Goal: Task Accomplishment & Management: Manage account settings

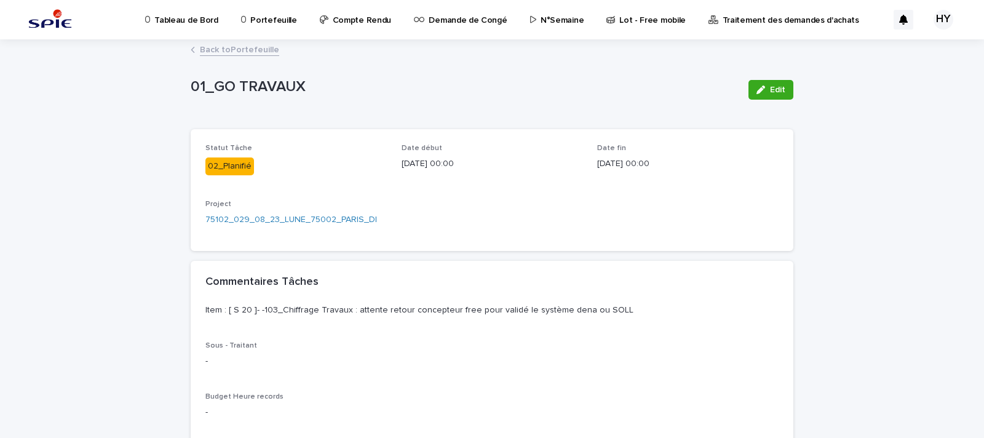
click at [266, 15] on p "Portefeuille" at bounding box center [273, 13] width 46 height 26
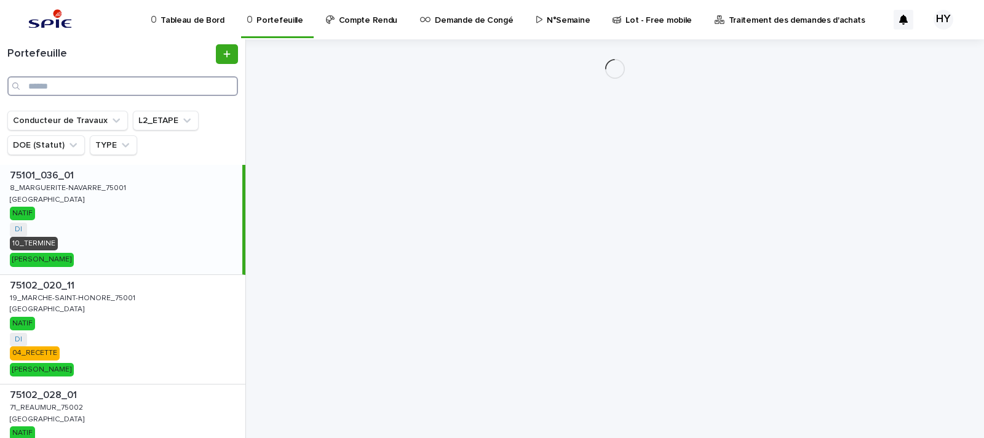
click at [117, 77] on input "Search" at bounding box center [122, 86] width 231 height 20
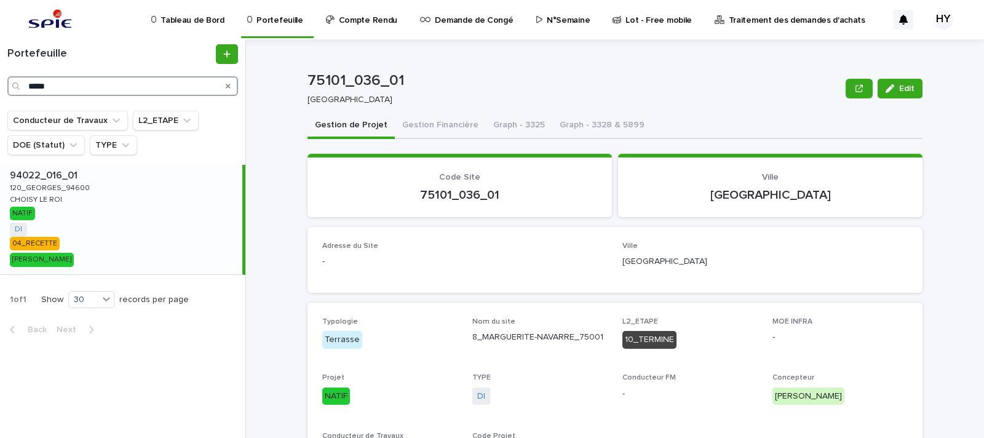
type input "*****"
click at [129, 246] on div "94022_016_01 94022_016_01 120_GEORGES_94600 120_GEORGES_94600 CHOISY LE ROI [PE…" at bounding box center [121, 219] width 242 height 109
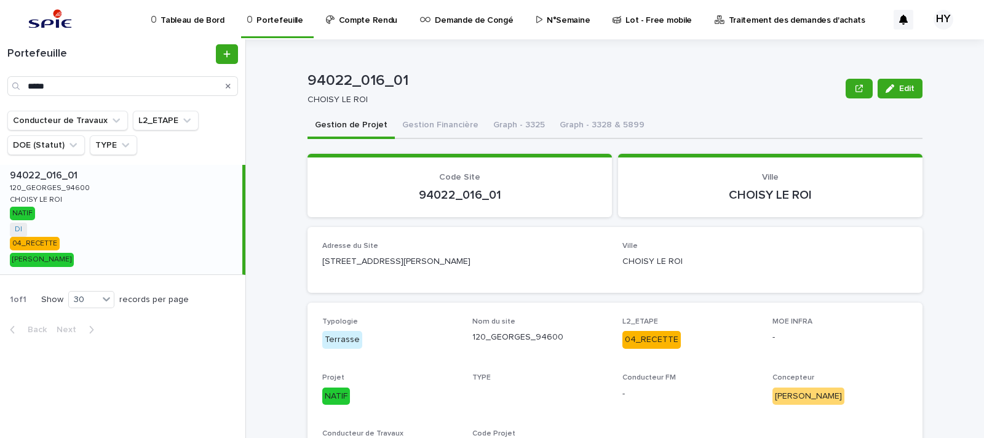
click at [426, 116] on button "Gestion Financière" at bounding box center [440, 126] width 91 height 26
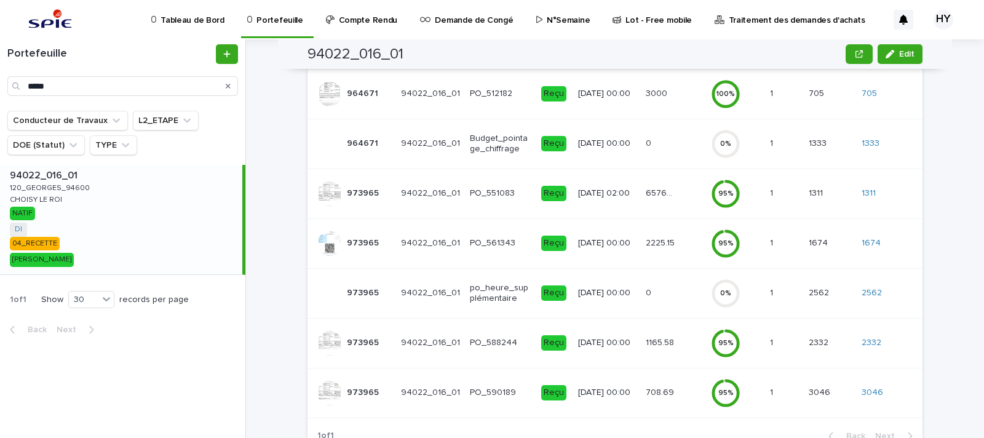
scroll to position [259, 0]
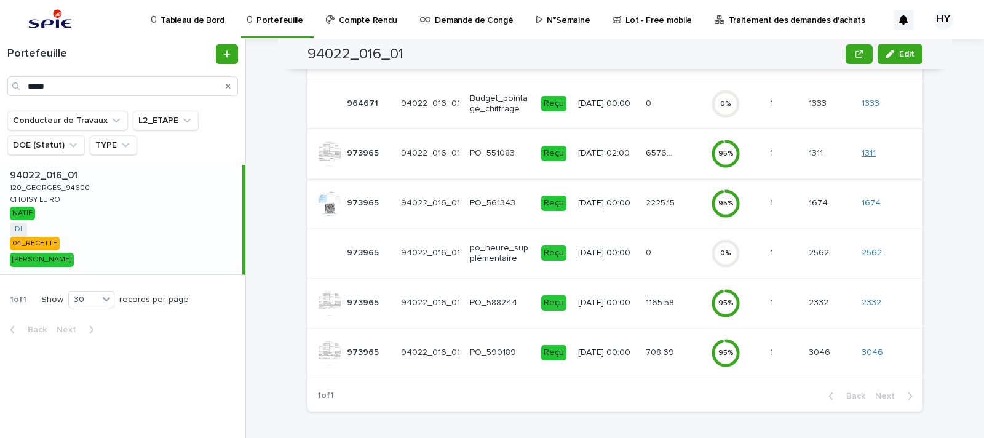
click at [864, 148] on link "1311" at bounding box center [868, 153] width 14 height 10
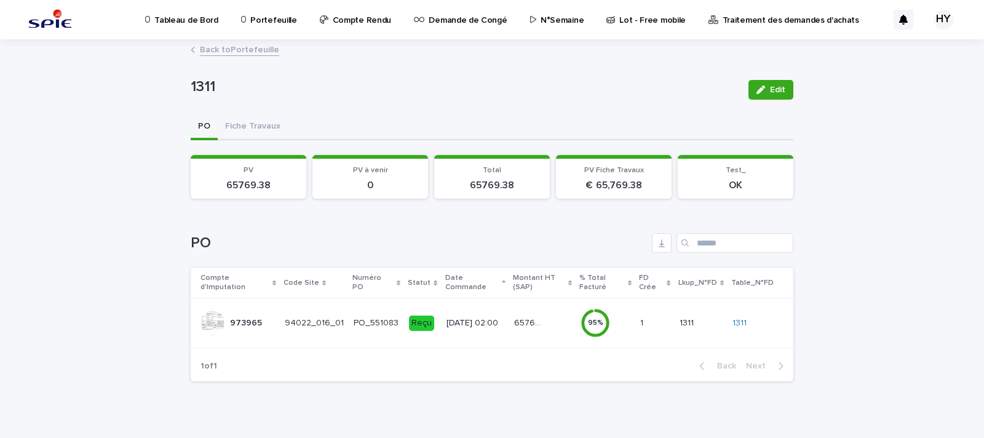
click at [250, 140] on div "Loading... Saving… Loading... Saving… Loading... Saving… PV 65769.38 PV à venir…" at bounding box center [492, 265] width 603 height 251
click at [249, 132] on button "Fiche Travaux" at bounding box center [253, 127] width 70 height 26
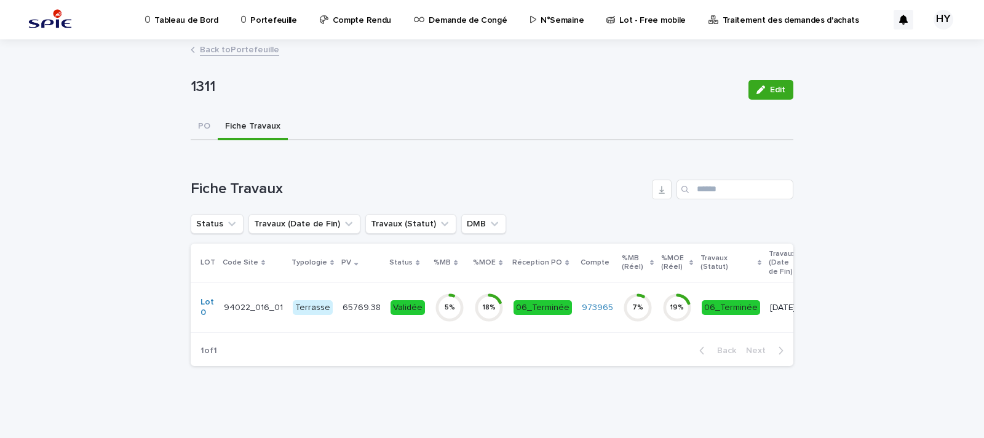
click at [397, 303] on div "Validée" at bounding box center [407, 307] width 34 height 15
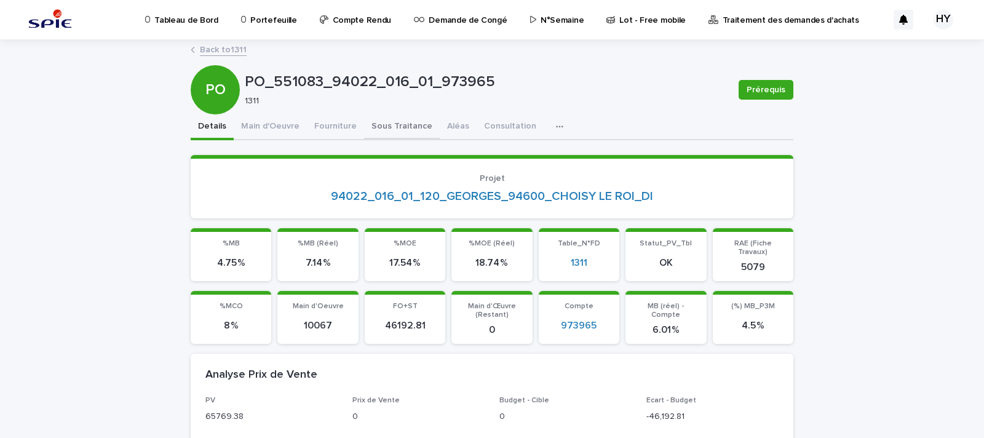
click at [403, 124] on button "Sous Traitance" at bounding box center [402, 127] width 76 height 26
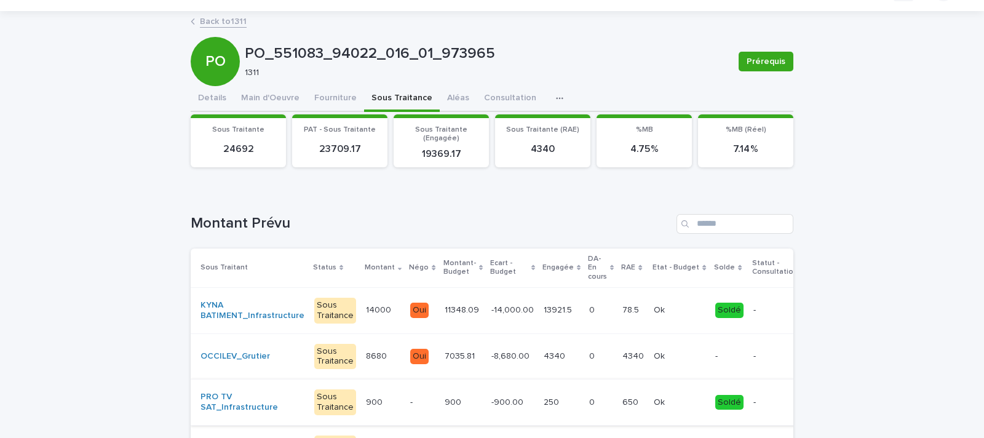
scroll to position [27, 0]
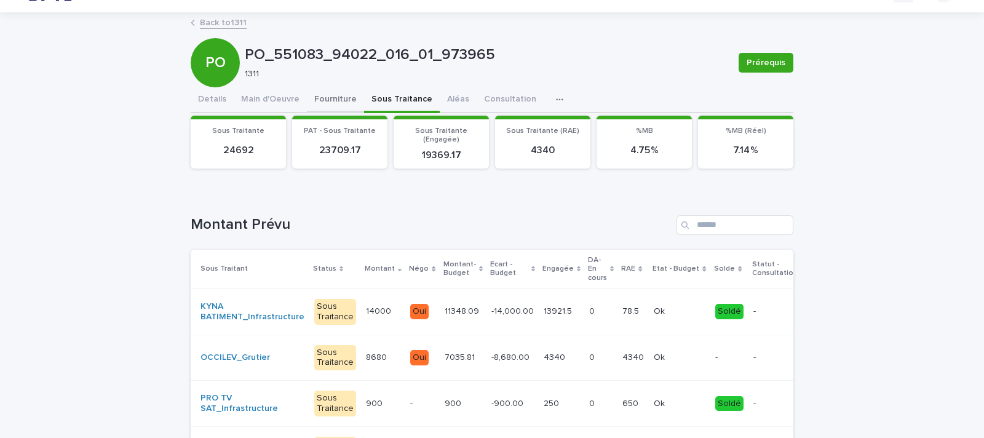
click at [335, 109] on div "PO_551083_94022_016_01_973965 Prérequis PO PO_551083_94022_016_01_973965 1311 P…" at bounding box center [492, 311] width 603 height 594
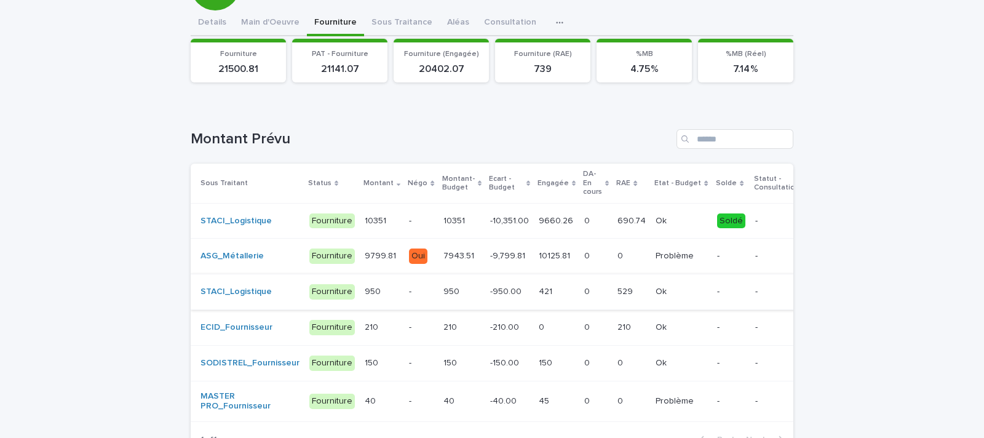
scroll to position [105, 0]
click at [442, 12] on div "Tableau de Bord Portefeuille Compte Rendu Demande de Congé N°Semaine Lot - Free…" at bounding box center [492, 210] width 984 height 630
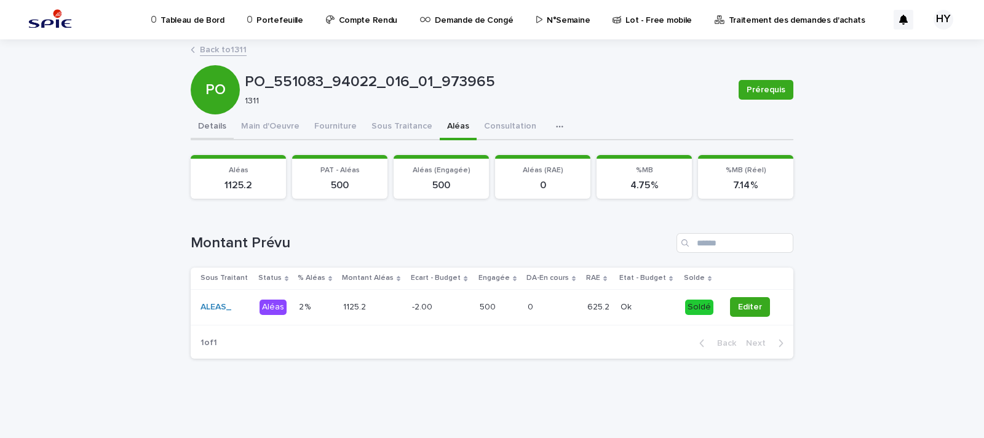
click at [191, 121] on button "Details" at bounding box center [212, 127] width 43 height 26
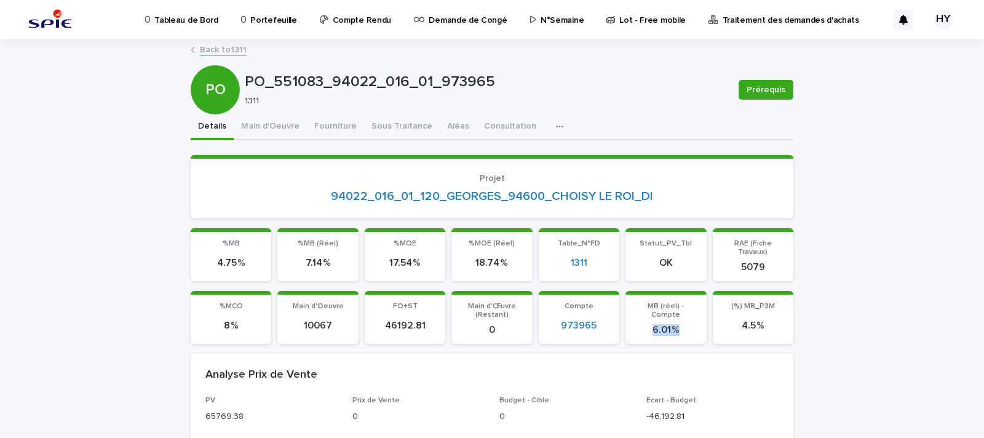
drag, startPoint x: 682, startPoint y: 314, endPoint x: 643, endPoint y: 317, distance: 39.5
click at [643, 324] on p "6.01 %" at bounding box center [666, 330] width 66 height 12
click at [254, 18] on p "Portefeuille" at bounding box center [273, 13] width 46 height 26
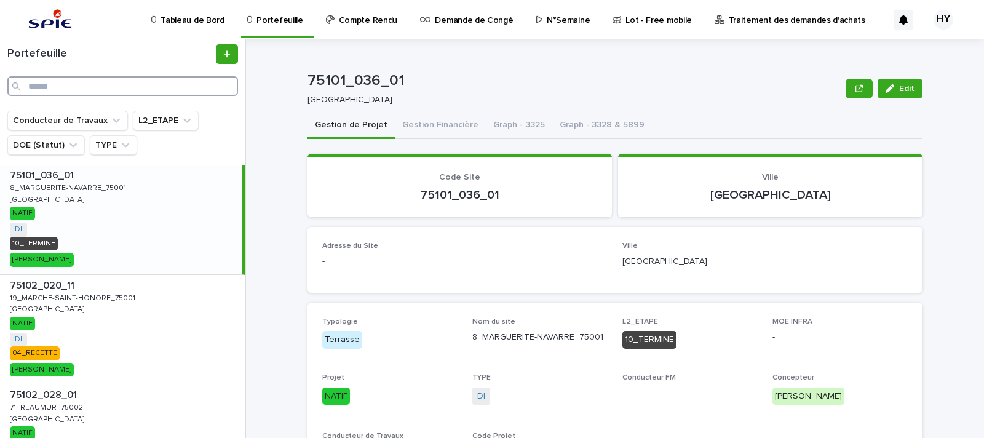
click at [91, 78] on input "Search" at bounding box center [122, 86] width 231 height 20
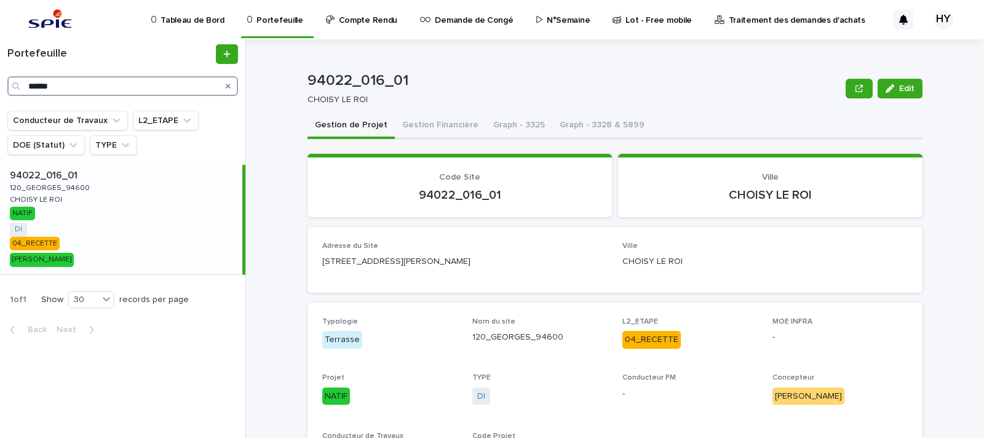
type input "******"
click at [141, 214] on div "94022_016_01 94022_016_01 120_GEORGES_94600 120_GEORGES_94600 CHOISY LE ROI [PE…" at bounding box center [121, 219] width 242 height 109
click at [854, 233] on div "Adresse du Site [STREET_ADDRESS][PERSON_NAME]" at bounding box center [614, 260] width 615 height 66
click at [441, 121] on button "Gestion Financière" at bounding box center [440, 126] width 91 height 26
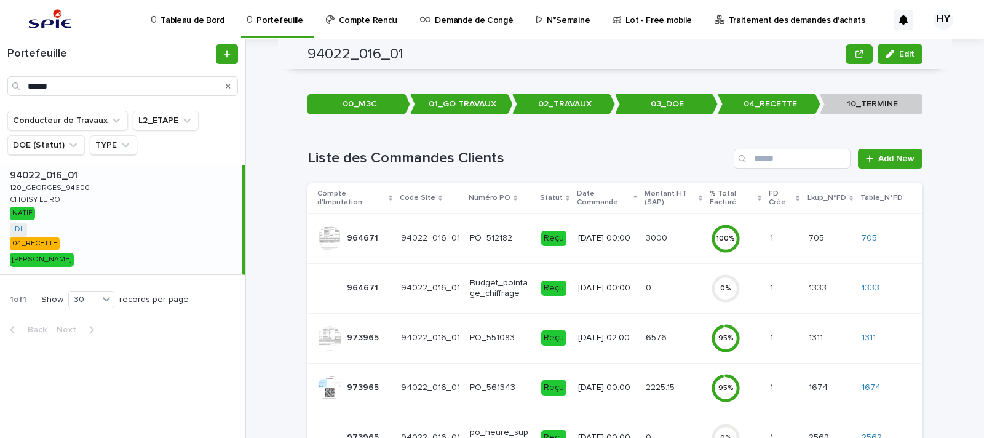
scroll to position [69, 0]
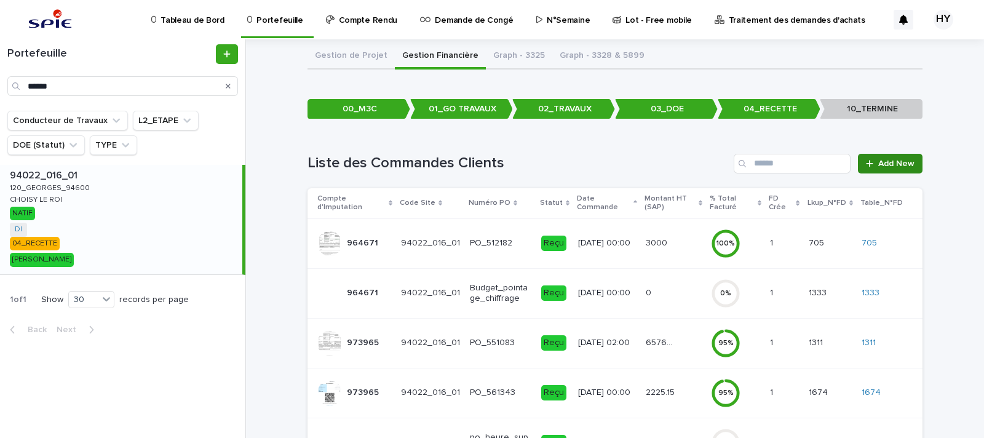
click at [863, 157] on link "Add New" at bounding box center [890, 164] width 65 height 20
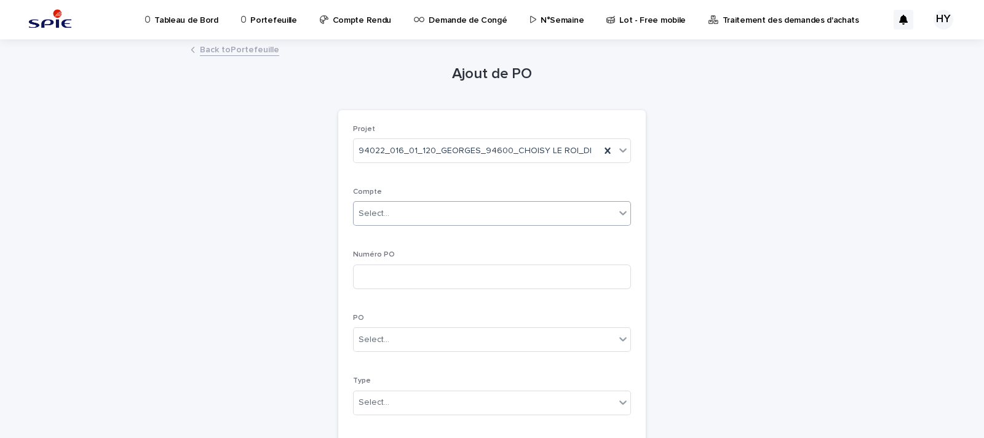
click at [446, 215] on div "Select..." at bounding box center [484, 214] width 261 height 20
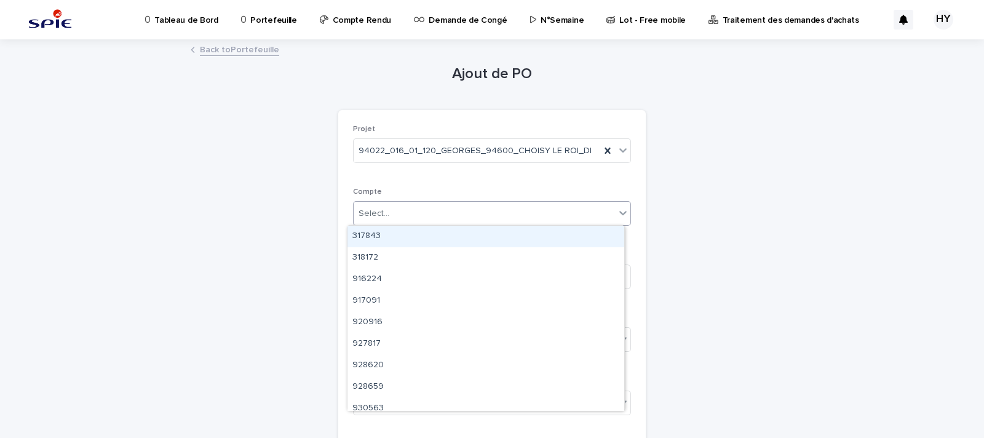
click at [261, 47] on link "Back to Portefeuille" at bounding box center [239, 49] width 79 height 14
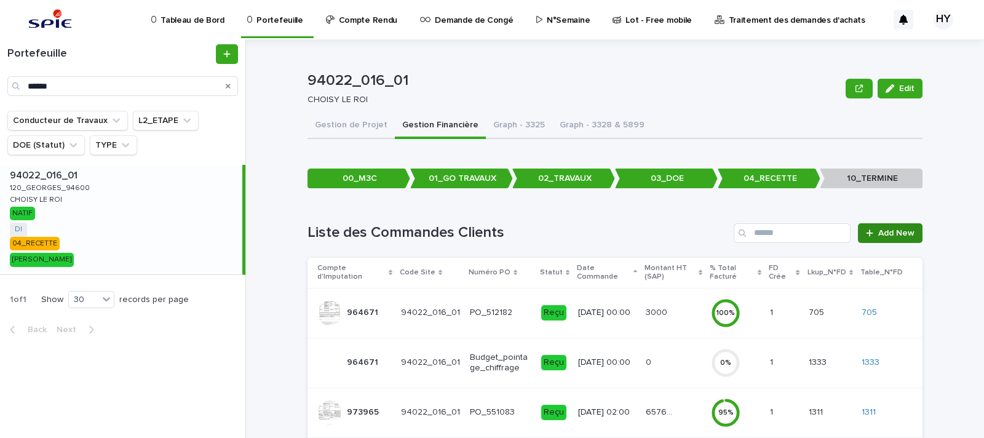
click at [893, 224] on link "Add New" at bounding box center [890, 233] width 65 height 20
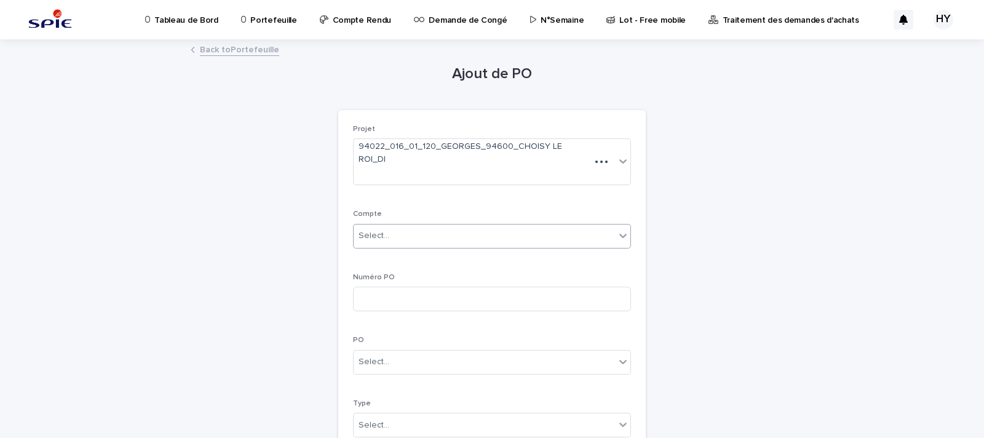
click at [421, 226] on div "Select..." at bounding box center [484, 236] width 261 height 20
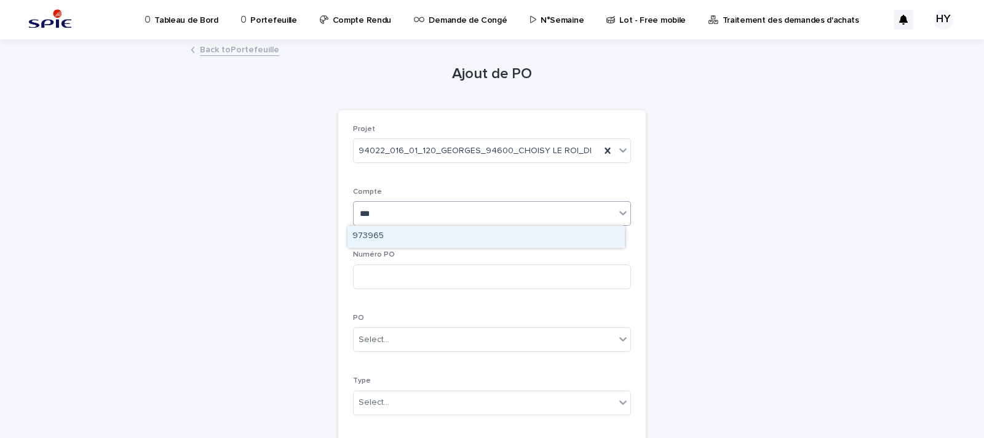
type input "****"
click at [377, 234] on div "973965" at bounding box center [485, 237] width 277 height 22
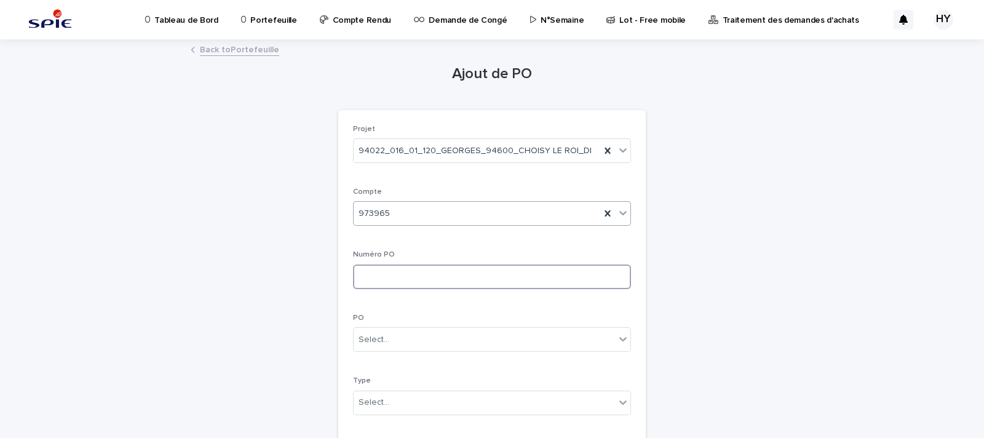
click at [371, 274] on input at bounding box center [492, 276] width 278 height 25
click at [373, 334] on div "Select..." at bounding box center [373, 339] width 31 height 13
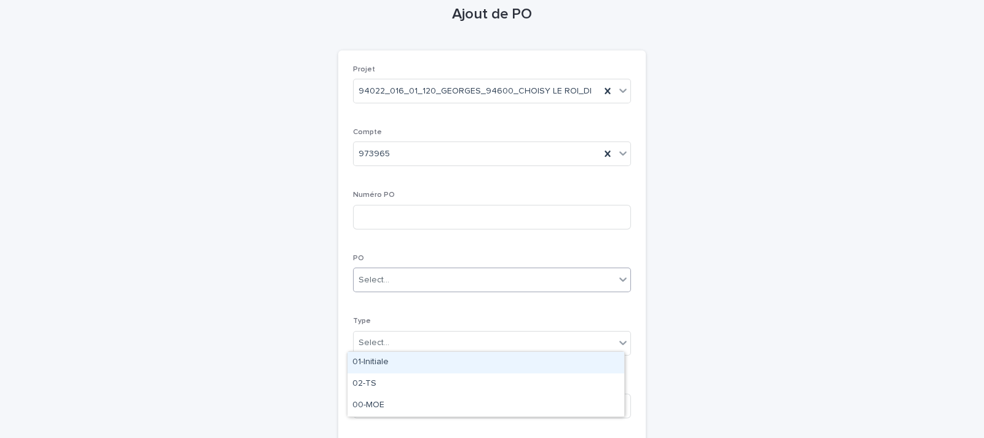
scroll to position [70, 0]
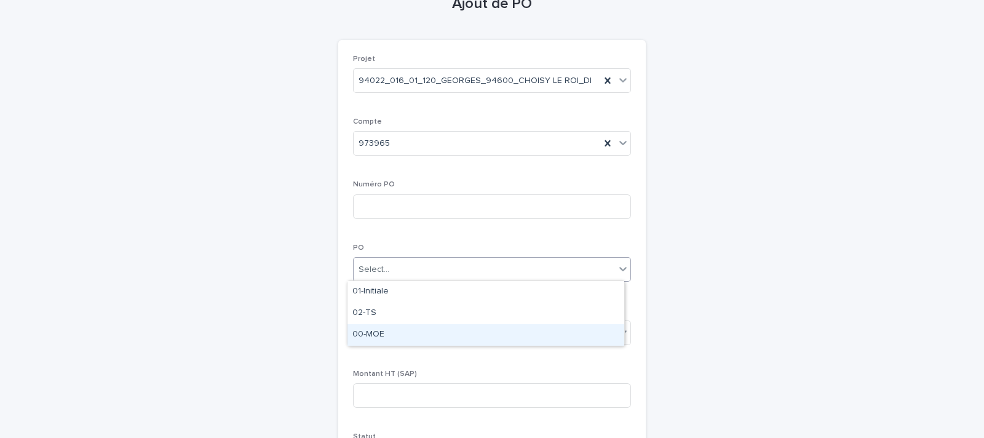
click at [377, 330] on div "00-MOE" at bounding box center [485, 335] width 277 height 22
click at [375, 327] on div "Select..." at bounding box center [373, 332] width 31 height 13
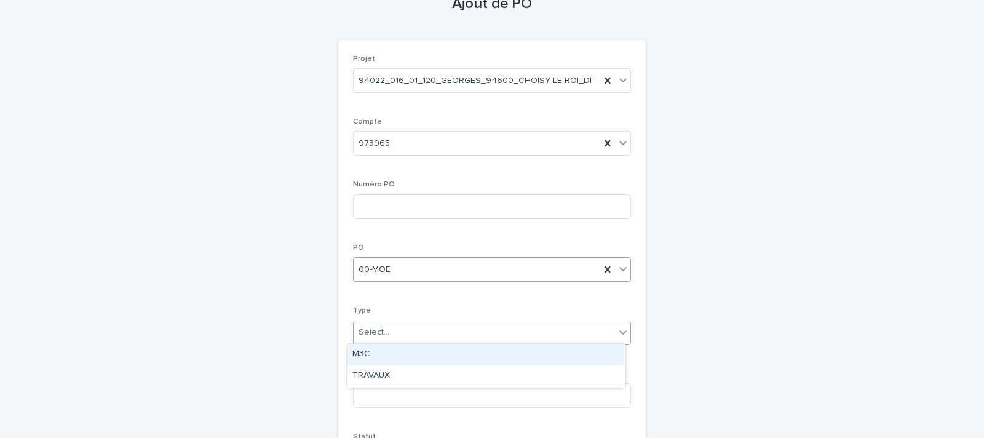
click at [392, 265] on input "text" at bounding box center [392, 269] width 1 height 10
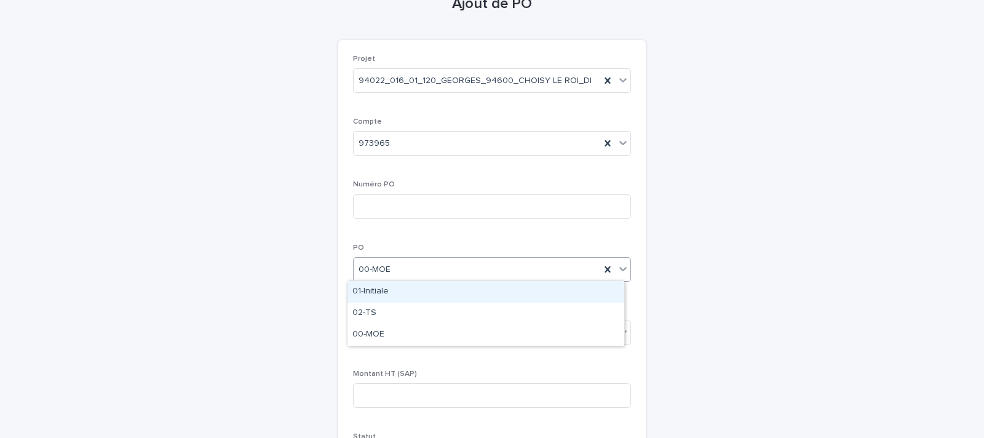
click at [370, 293] on div "01-Initiale" at bounding box center [485, 292] width 277 height 22
click at [369, 326] on div "Select..." at bounding box center [373, 332] width 31 height 13
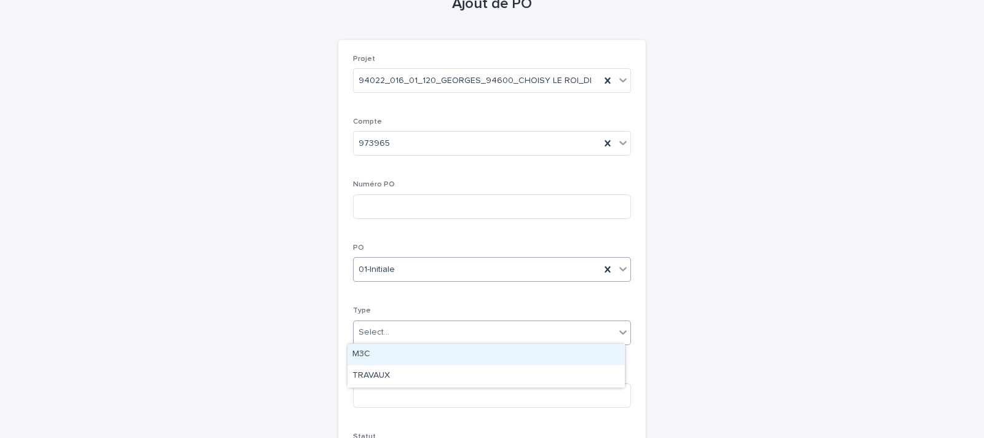
click at [387, 263] on div "01-Initiale" at bounding box center [477, 269] width 247 height 20
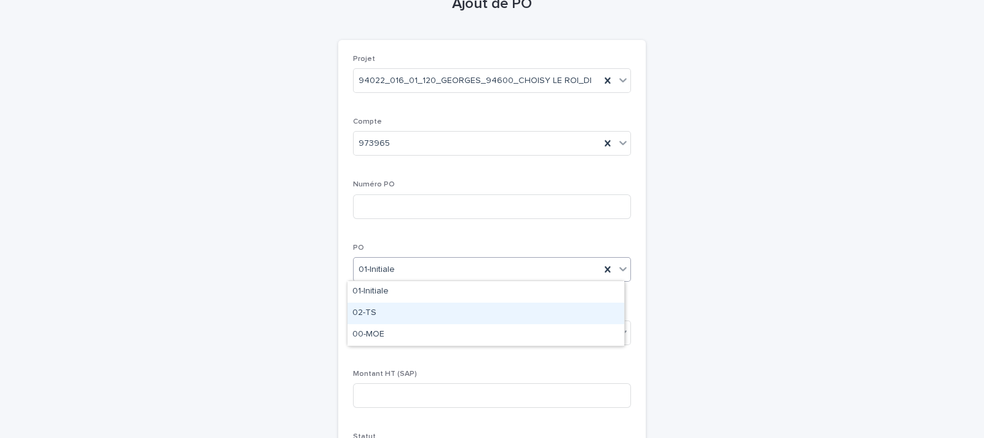
click at [374, 322] on div "02-TS" at bounding box center [485, 314] width 277 height 22
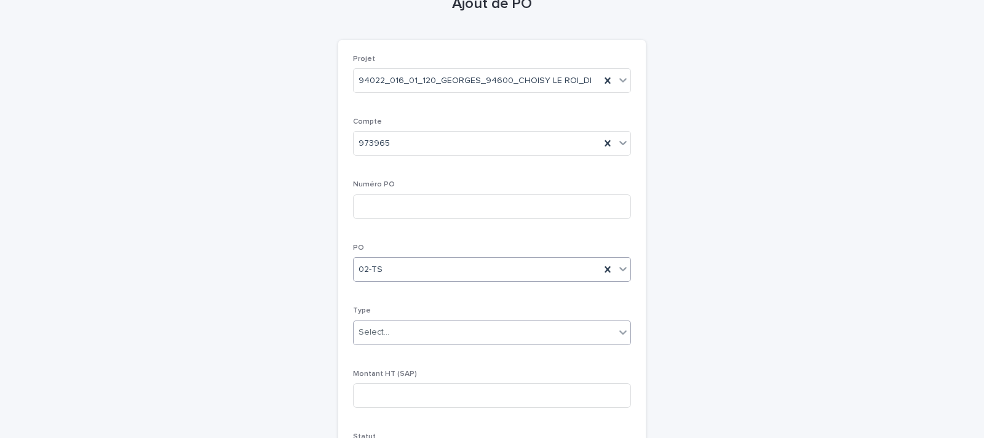
click at [372, 327] on div "Select..." at bounding box center [373, 332] width 31 height 13
click at [378, 377] on div "TRAVAUX" at bounding box center [485, 376] width 277 height 22
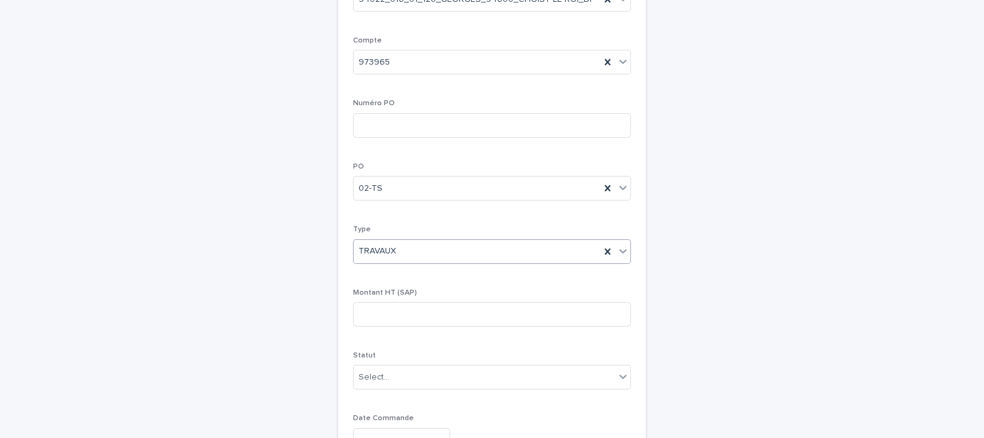
scroll to position [153, 0]
click at [389, 363] on div "Select..." at bounding box center [492, 375] width 278 height 25
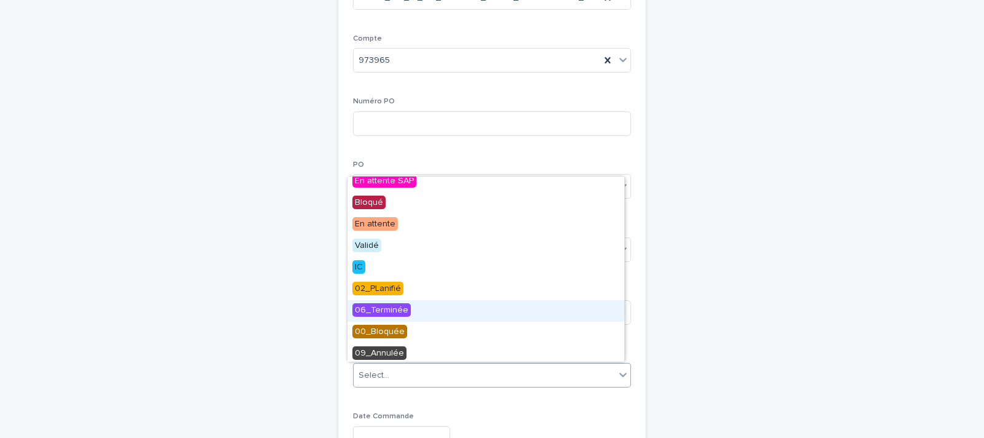
scroll to position [245, 0]
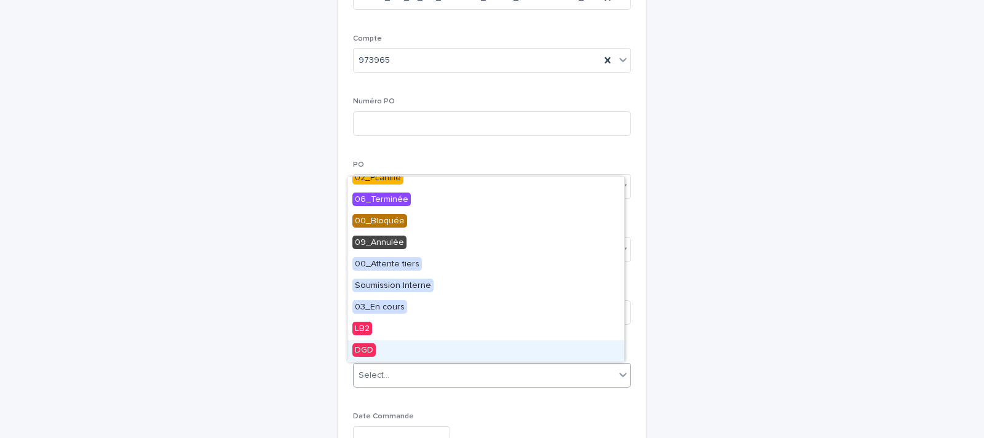
click at [362, 352] on span "DGD" at bounding box center [363, 350] width 23 height 14
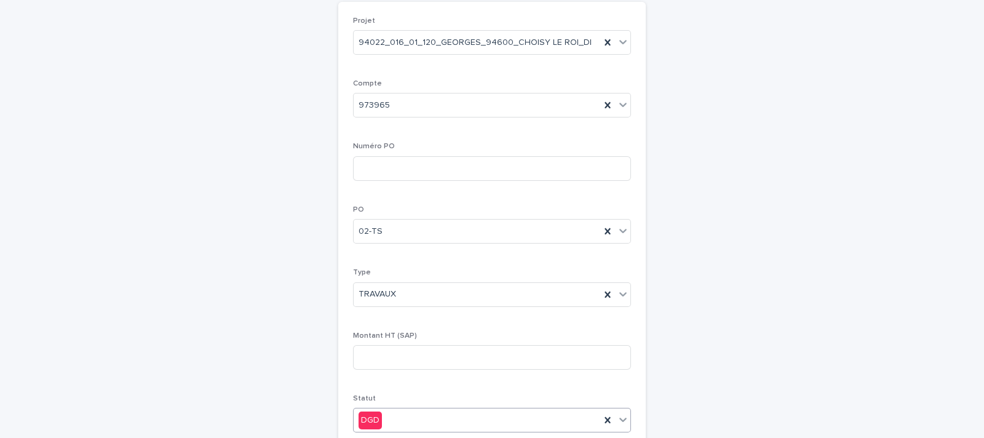
scroll to position [99, 0]
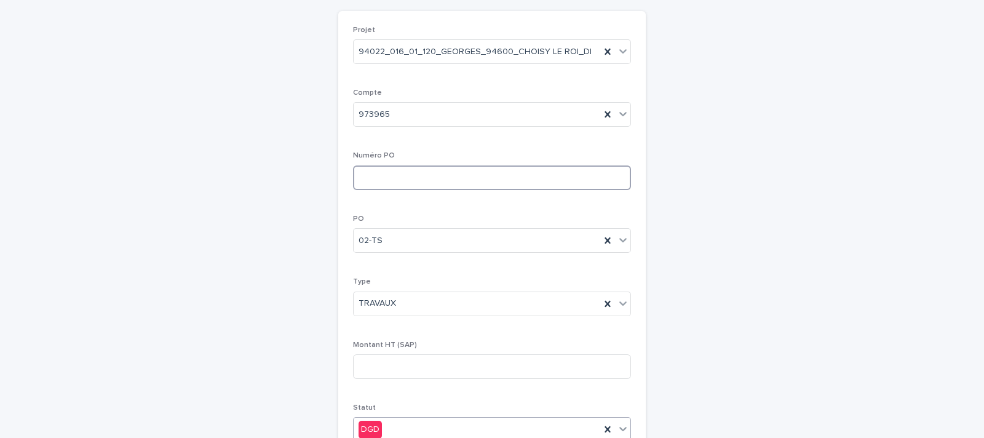
click at [381, 180] on input at bounding box center [492, 177] width 278 height 25
type input "***"
click at [378, 386] on div "Montant HT (SAP)" at bounding box center [492, 365] width 278 height 48
click at [387, 357] on input at bounding box center [492, 366] width 278 height 25
paste input "*******"
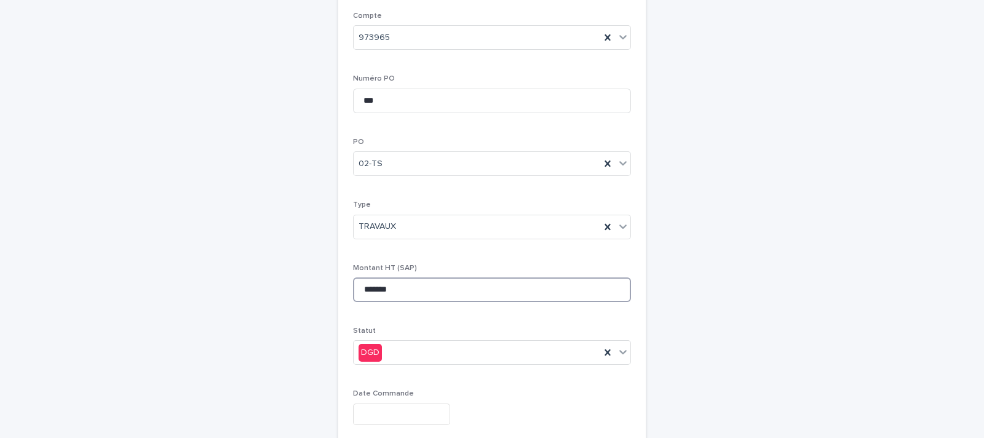
scroll to position [233, 0]
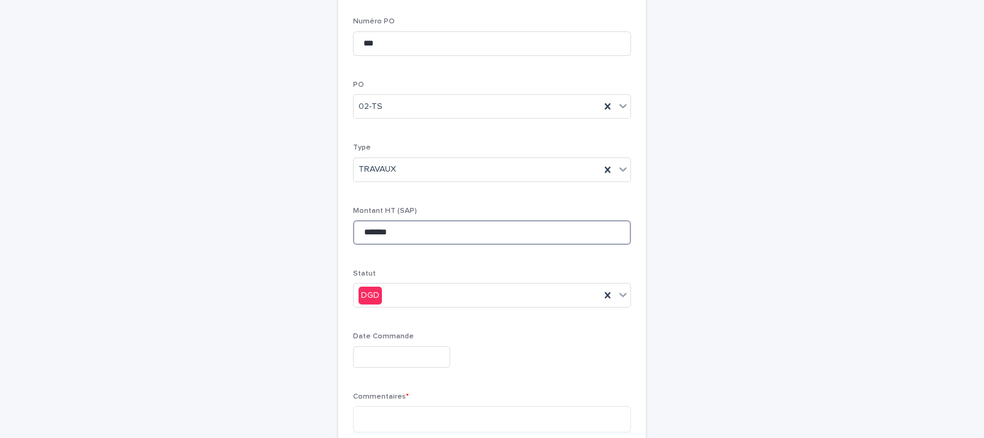
type input "*******"
click at [376, 360] on input "text" at bounding box center [401, 357] width 97 height 22
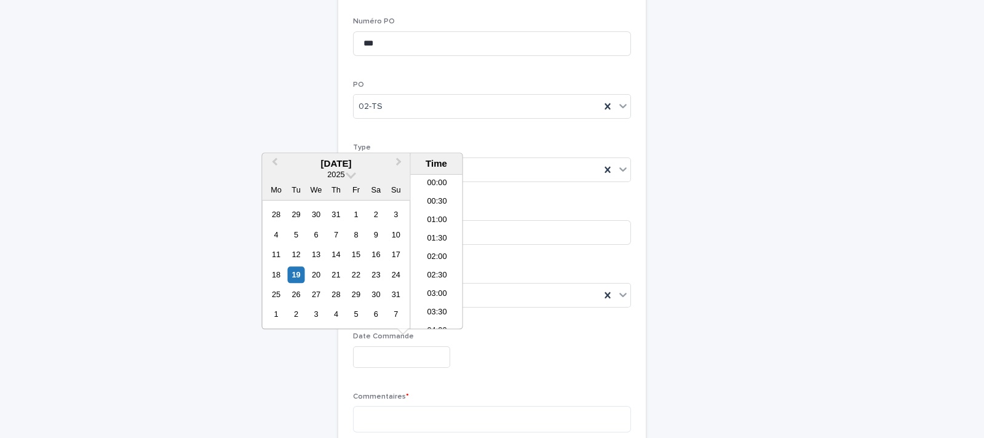
scroll to position [614, 0]
click at [376, 360] on input "text" at bounding box center [401, 357] width 97 height 22
click at [289, 266] on div "19" at bounding box center [296, 274] width 17 height 17
type input "**********"
click at [448, 393] on p "Commentaires *" at bounding box center [492, 396] width 278 height 9
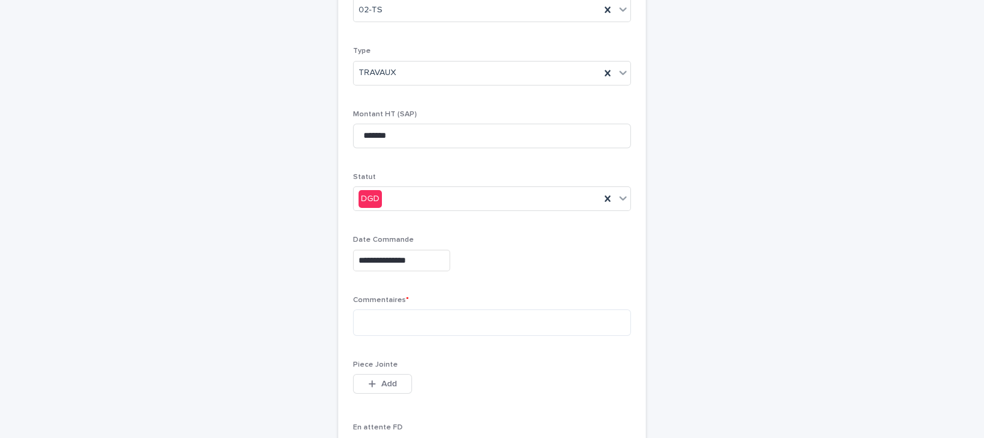
scroll to position [333, 0]
click at [369, 320] on textarea at bounding box center [492, 319] width 278 height 26
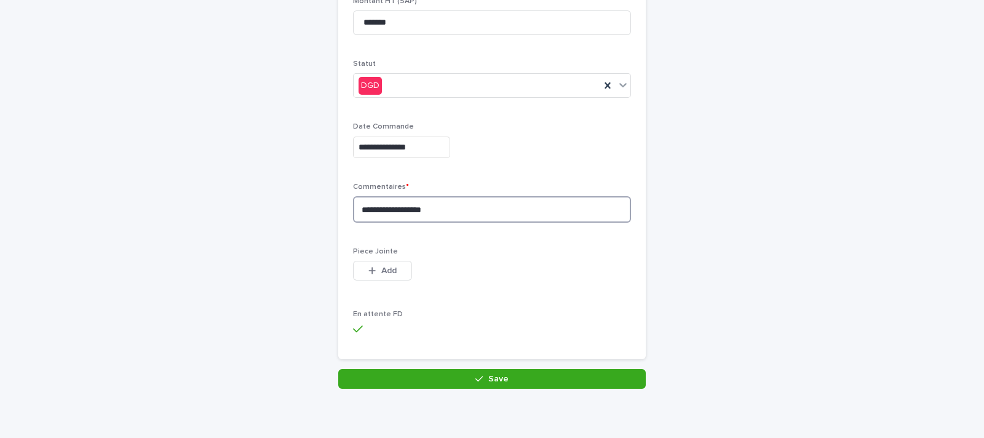
scroll to position [454, 0]
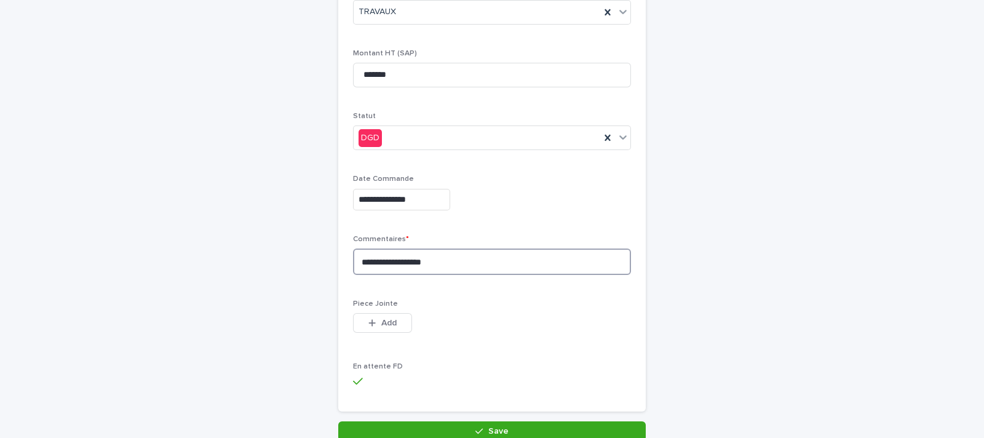
type textarea "**********"
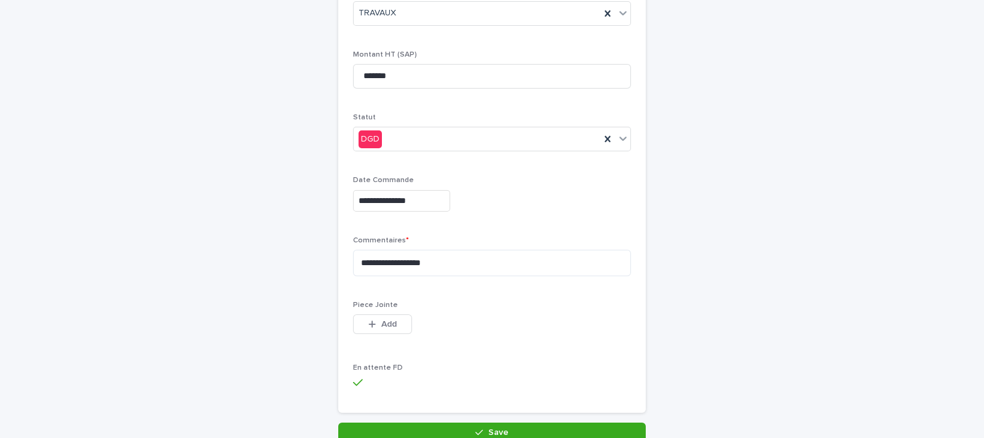
click at [473, 310] on div "Piece Jointe This file cannot be opened Download File Add" at bounding box center [492, 325] width 278 height 48
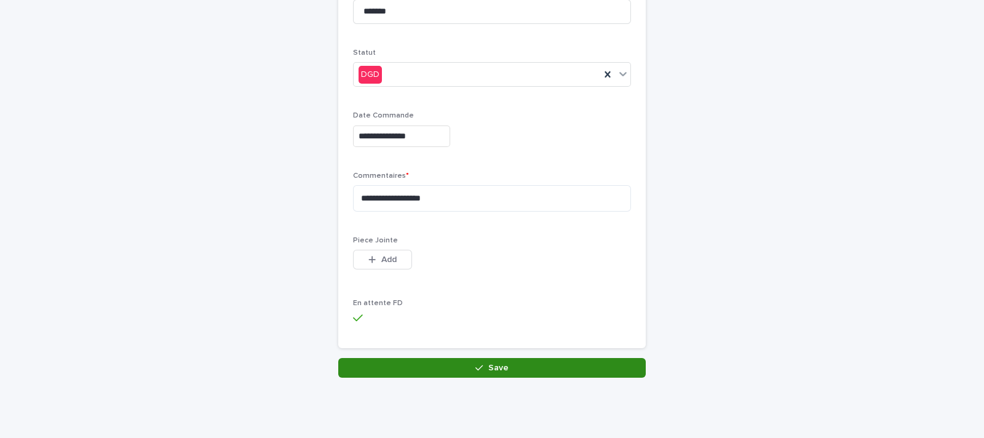
click at [475, 365] on icon "button" at bounding box center [478, 367] width 7 height 9
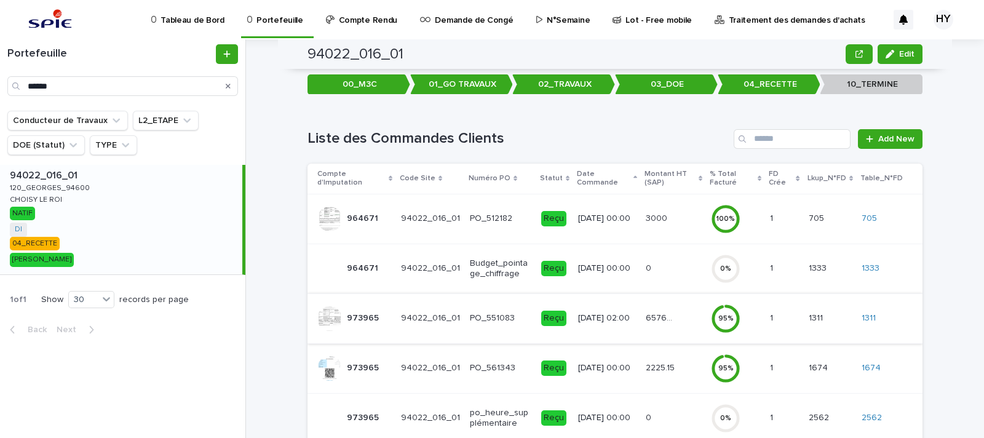
scroll to position [259, 0]
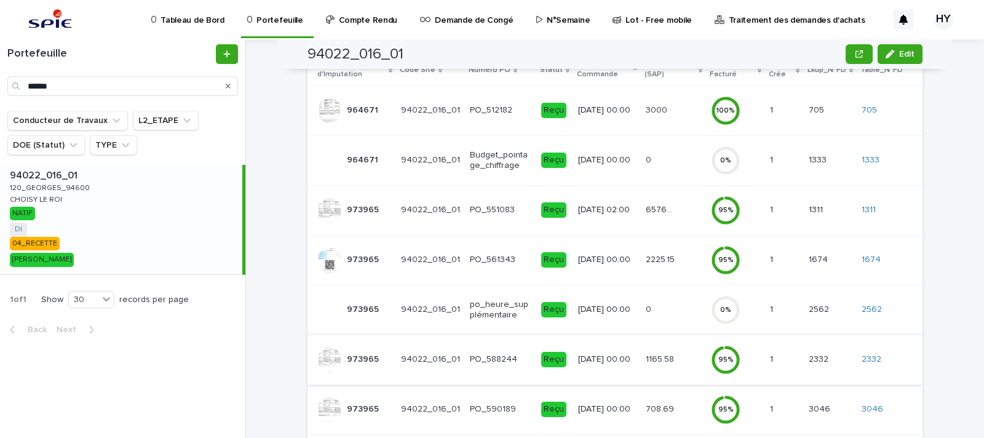
scroll to position [309, 0]
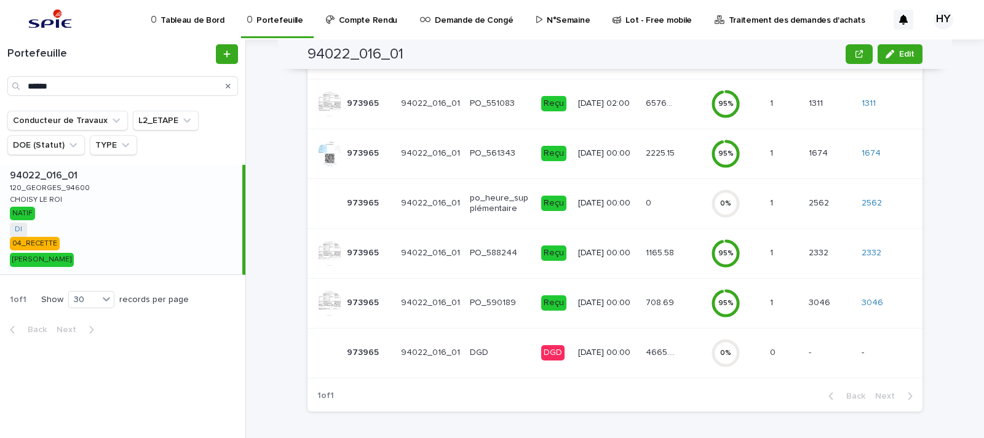
click at [624, 347] on p "[DATE] 00:00" at bounding box center [607, 352] width 58 height 10
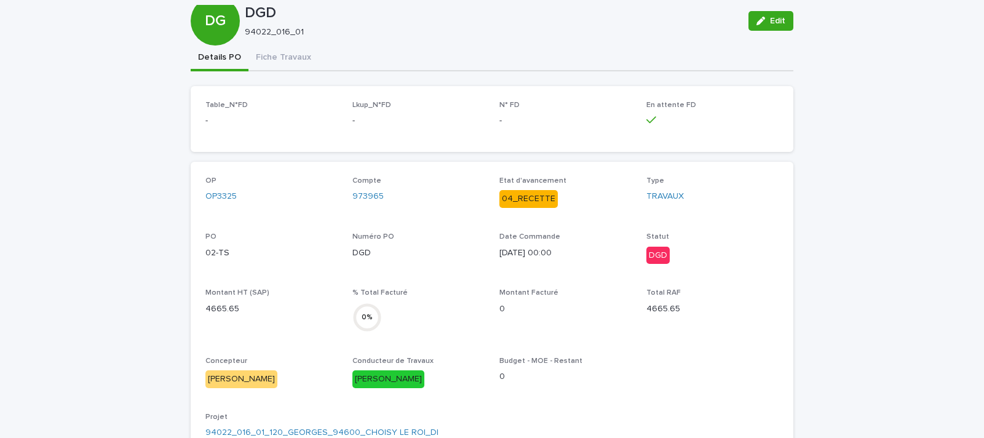
scroll to position [67, 0]
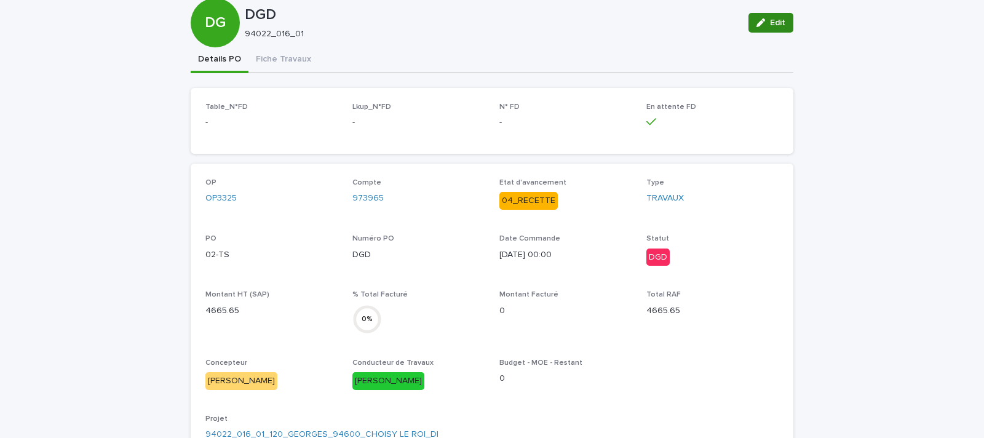
click at [757, 18] on icon "button" at bounding box center [760, 22] width 9 height 9
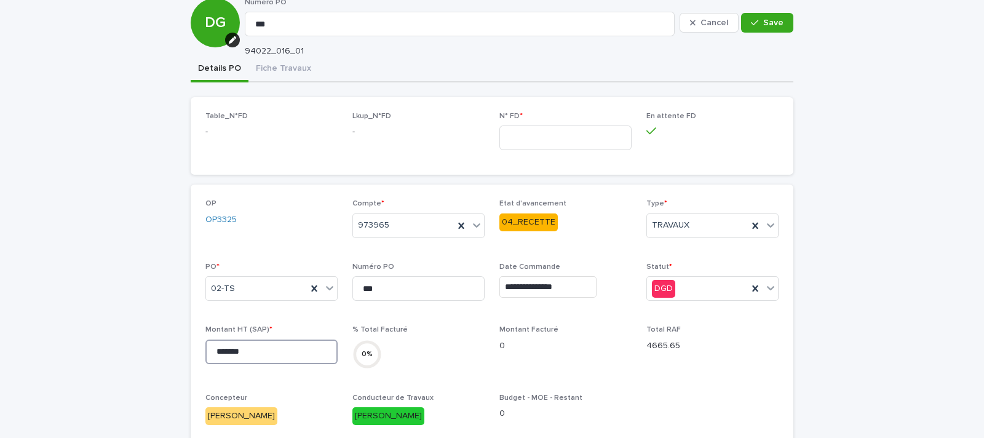
click at [209, 350] on input "*******" at bounding box center [271, 351] width 132 height 25
type input "********"
click at [763, 23] on span "Save" at bounding box center [773, 22] width 20 height 9
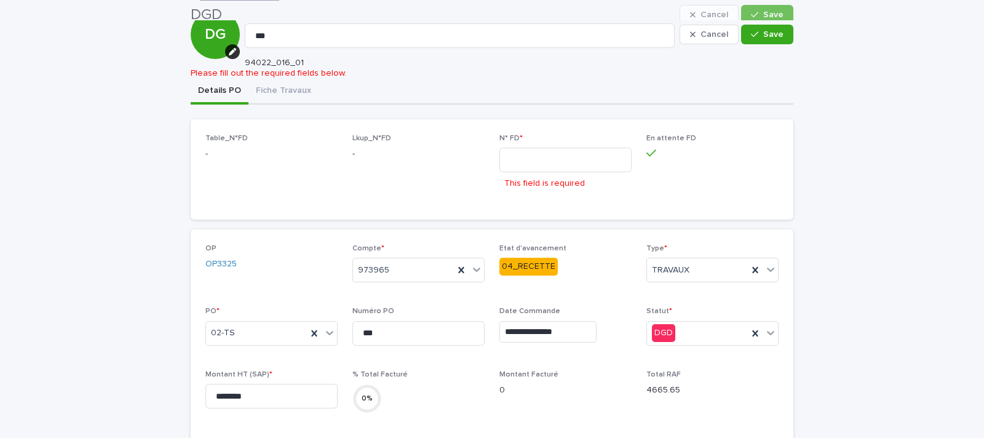
scroll to position [54, 0]
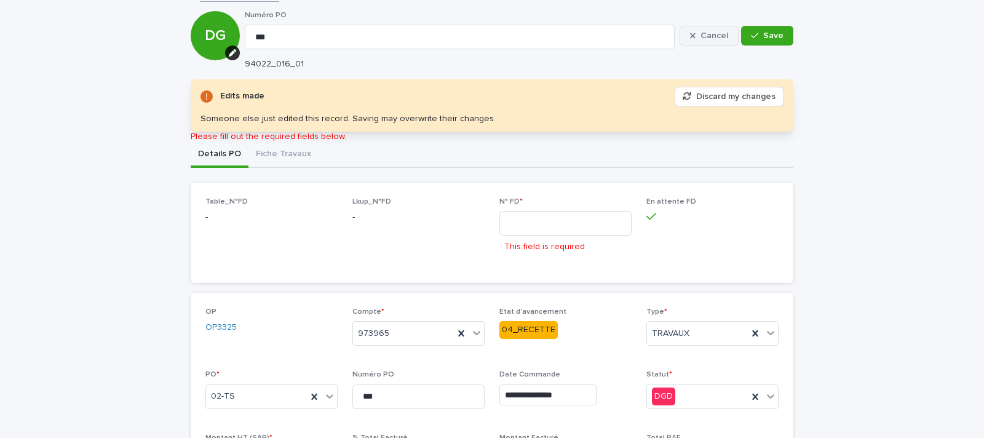
click at [726, 42] on button "Cancel" at bounding box center [708, 36] width 59 height 20
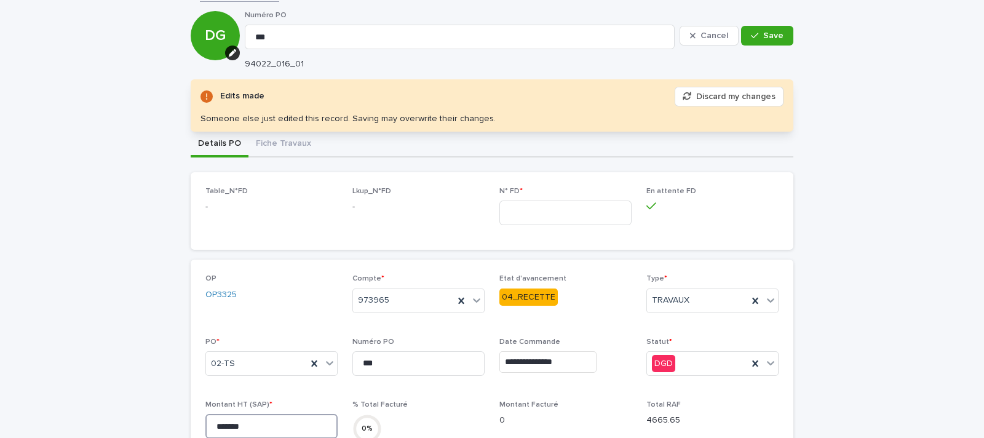
click at [212, 424] on input "*******" at bounding box center [271, 426] width 132 height 25
type input "********"
click at [757, 38] on div "button" at bounding box center [757, 35] width 12 height 9
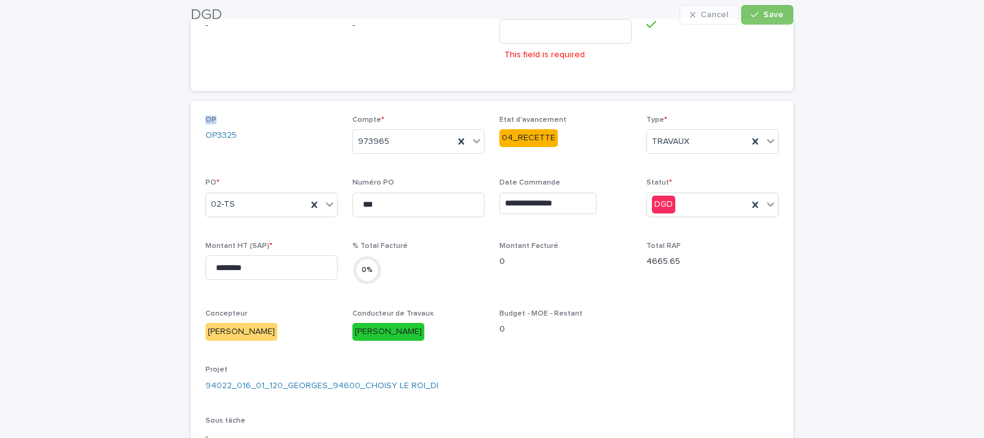
scroll to position [245, 0]
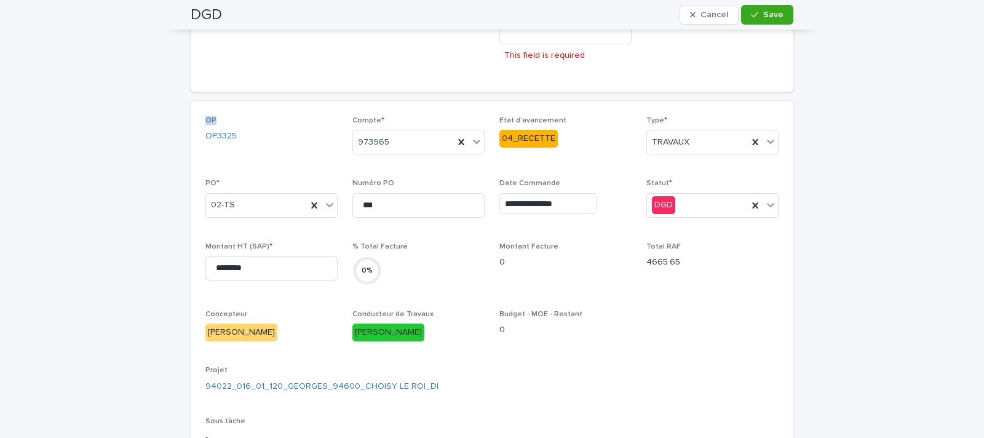
click at [757, 38] on span "En attente FD" at bounding box center [712, 41] width 132 height 71
click at [622, 92] on div "**********" at bounding box center [492, 319] width 603 height 656
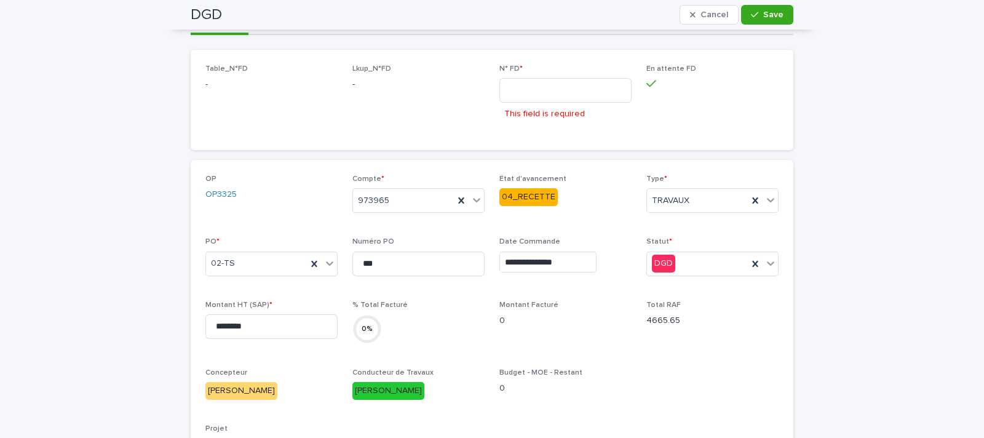
scroll to position [185, 0]
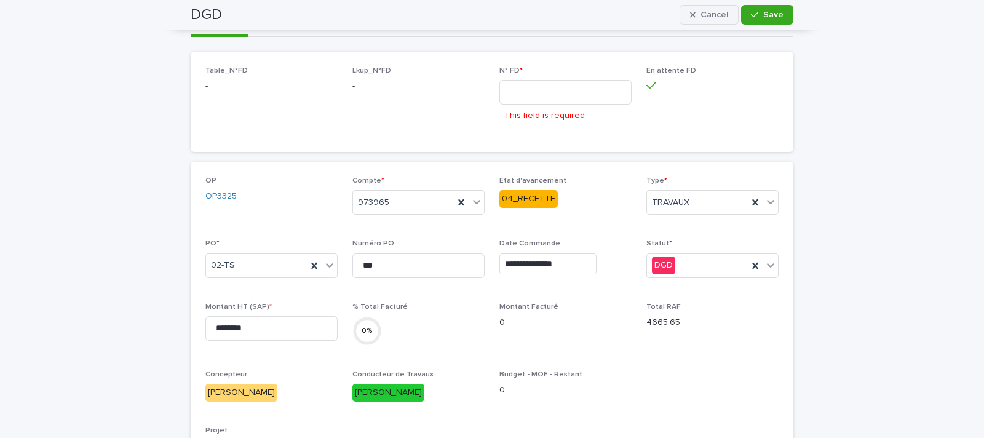
click at [686, 10] on button "Cancel" at bounding box center [708, 15] width 59 height 20
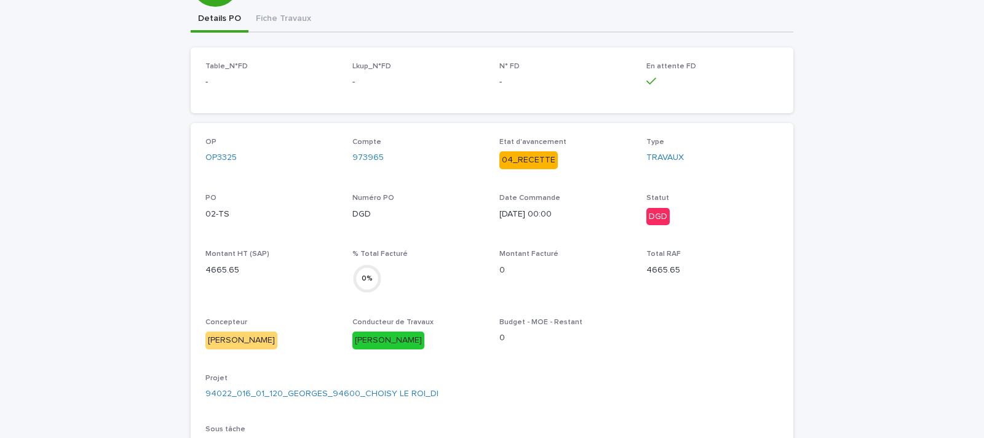
scroll to position [0, 0]
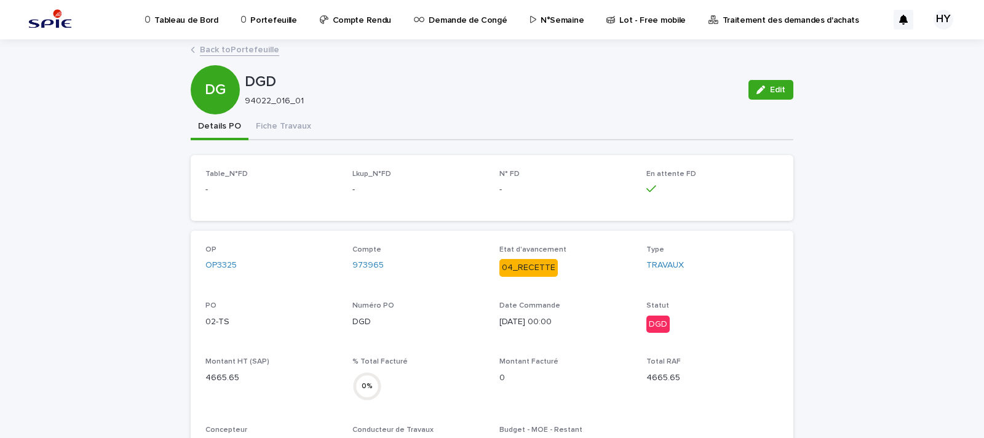
click at [234, 52] on link "Back to Portefeuille" at bounding box center [239, 49] width 79 height 14
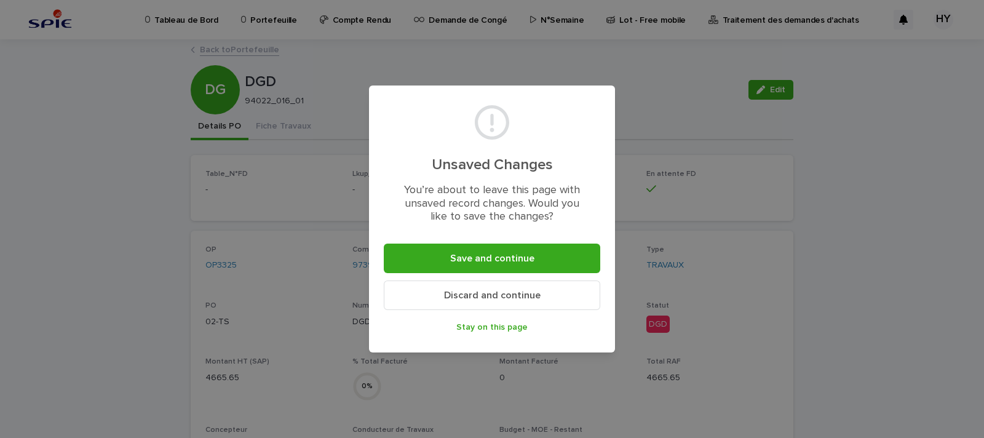
click at [497, 299] on span "Discard and continue" at bounding box center [492, 295] width 97 height 10
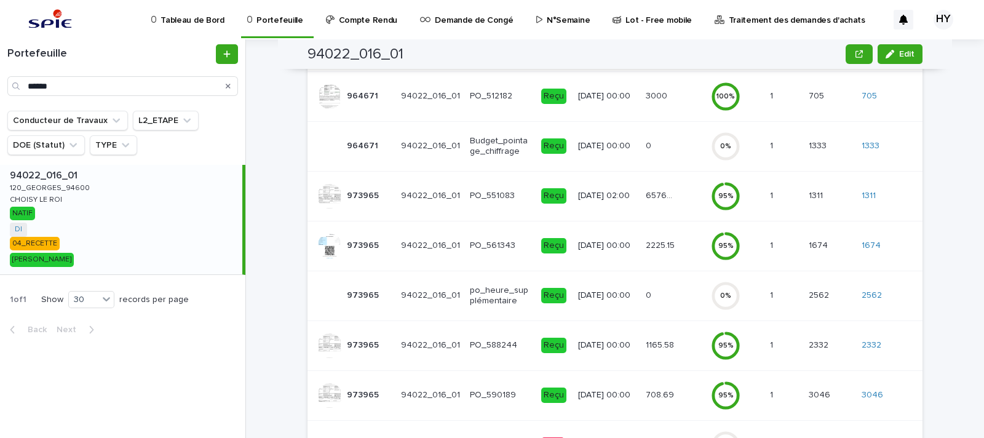
scroll to position [309, 0]
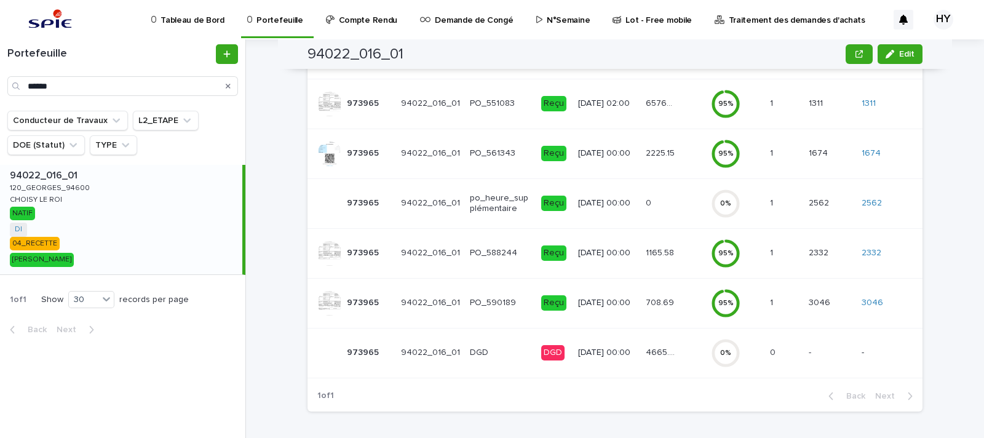
click at [646, 360] on div "4665.65 4665.65" at bounding box center [673, 352] width 55 height 20
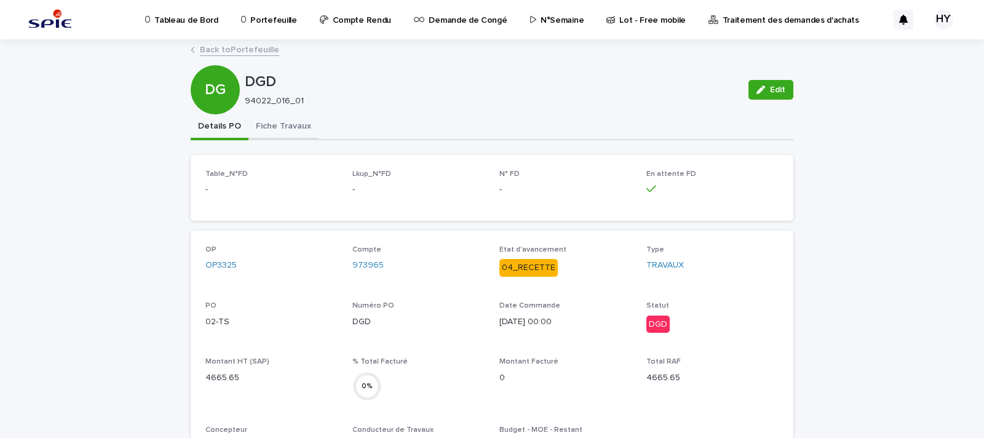
click at [274, 129] on button "Fiche Travaux" at bounding box center [283, 127] width 70 height 26
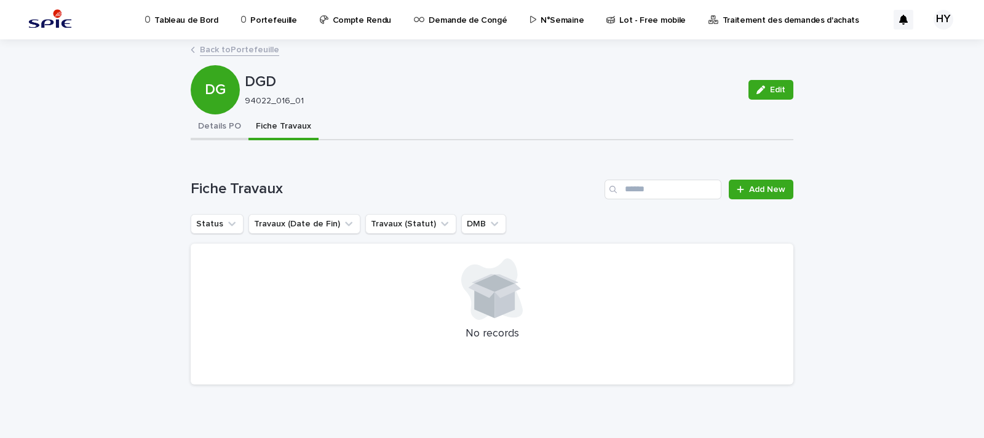
click at [202, 125] on button "Details PO" at bounding box center [220, 127] width 58 height 26
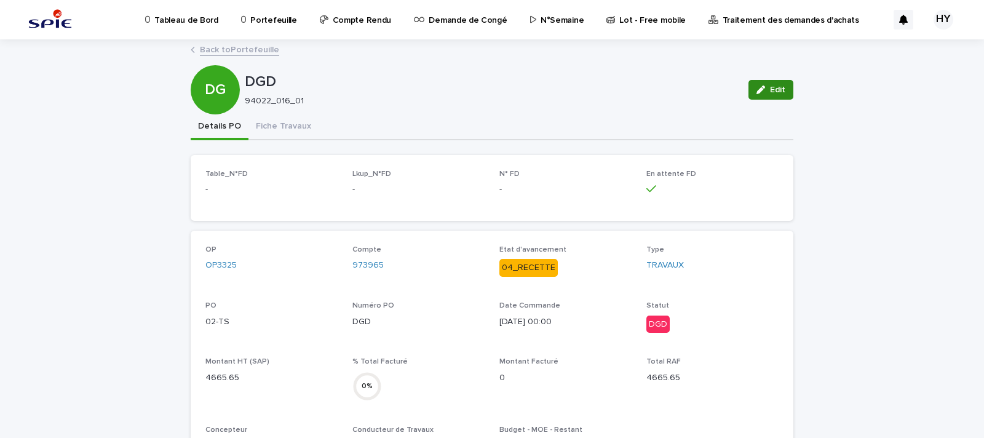
click at [759, 92] on icon "button" at bounding box center [760, 89] width 9 height 9
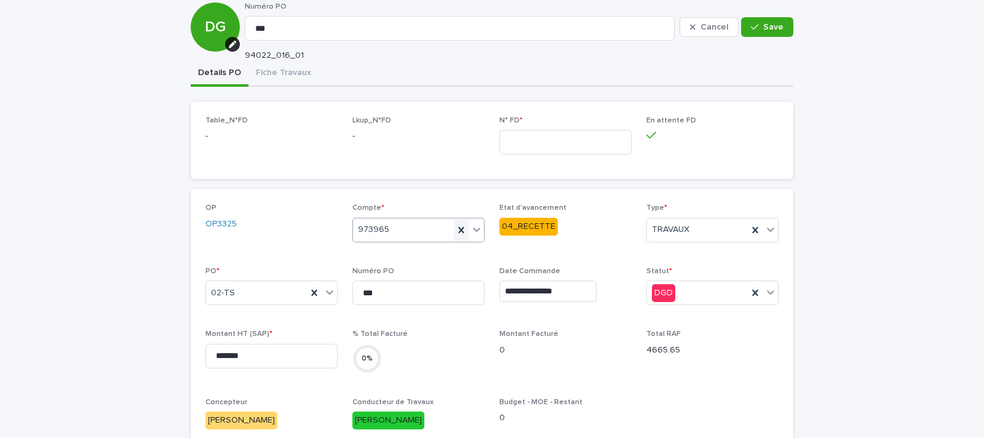
scroll to position [64, 0]
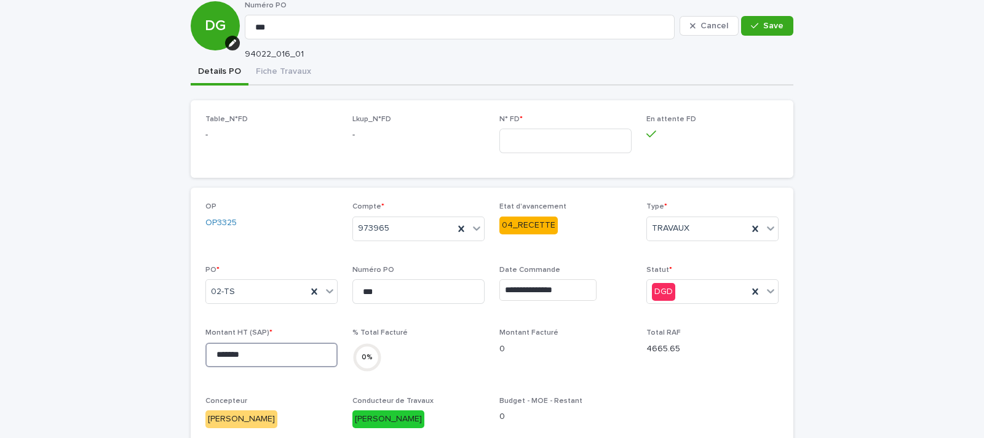
click at [208, 349] on input "*******" at bounding box center [271, 354] width 132 height 25
type input "********"
click at [541, 137] on input at bounding box center [565, 141] width 132 height 25
type input "****"
click at [775, 25] on span "Save" at bounding box center [773, 26] width 20 height 9
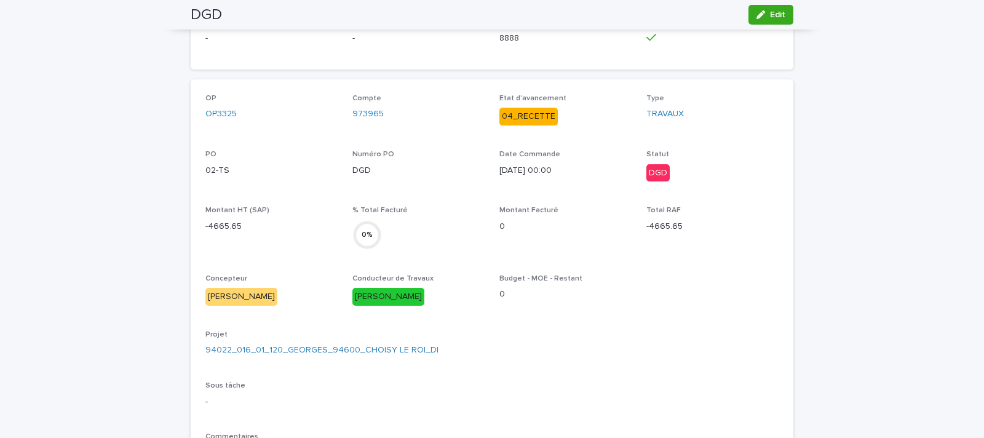
scroll to position [0, 0]
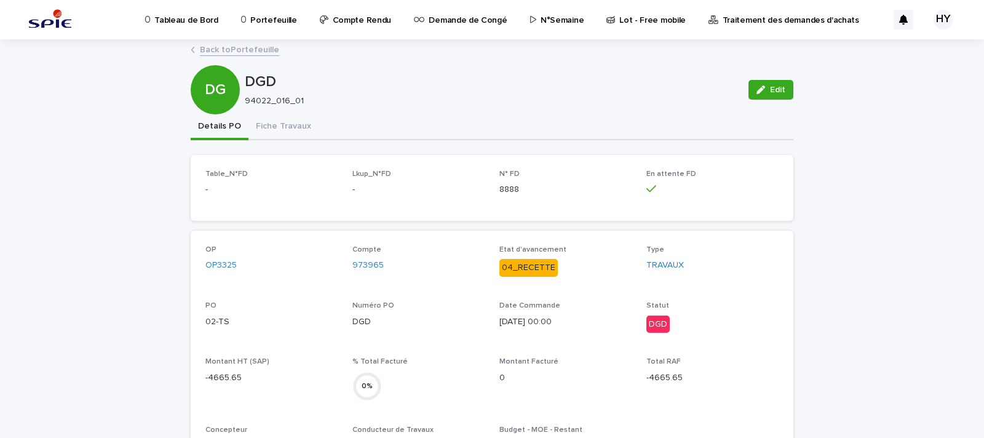
click at [233, 44] on link "Back to Portefeuille" at bounding box center [239, 49] width 79 height 14
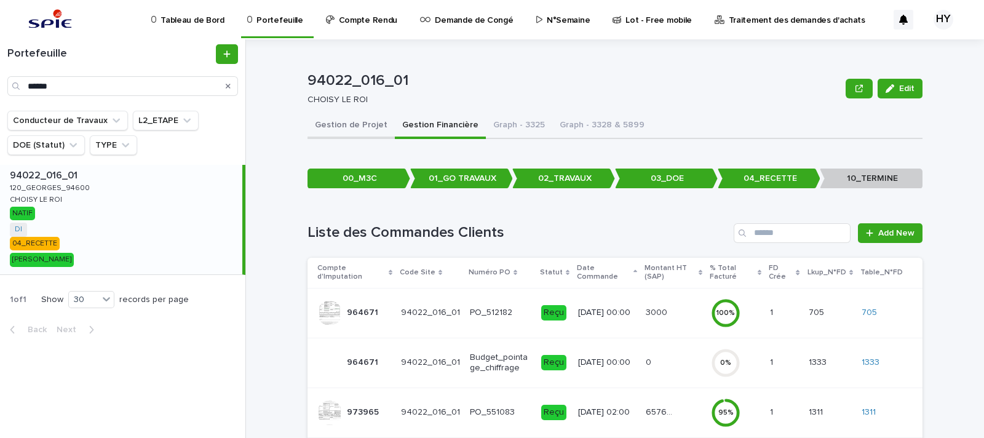
click at [341, 119] on button "Gestion de Projet" at bounding box center [350, 126] width 87 height 26
